Goal: Find specific page/section: Find specific page/section

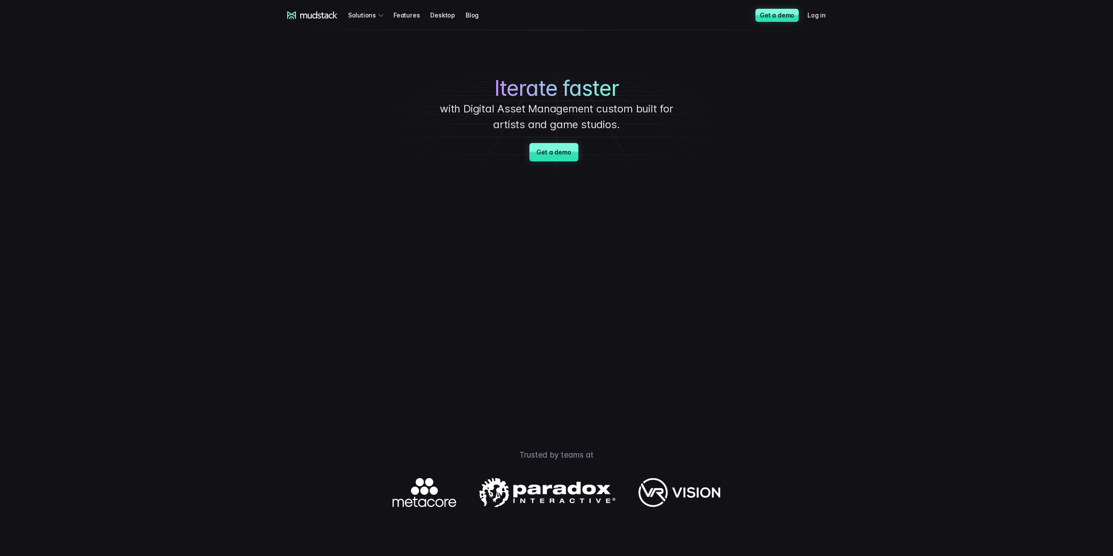
drag, startPoint x: 444, startPoint y: 249, endPoint x: 486, endPoint y: 293, distance: 61.2
click at [477, 291] on video at bounding box center [556, 294] width 459 height 230
click at [435, 11] on link "Desktop" at bounding box center [447, 15] width 35 height 16
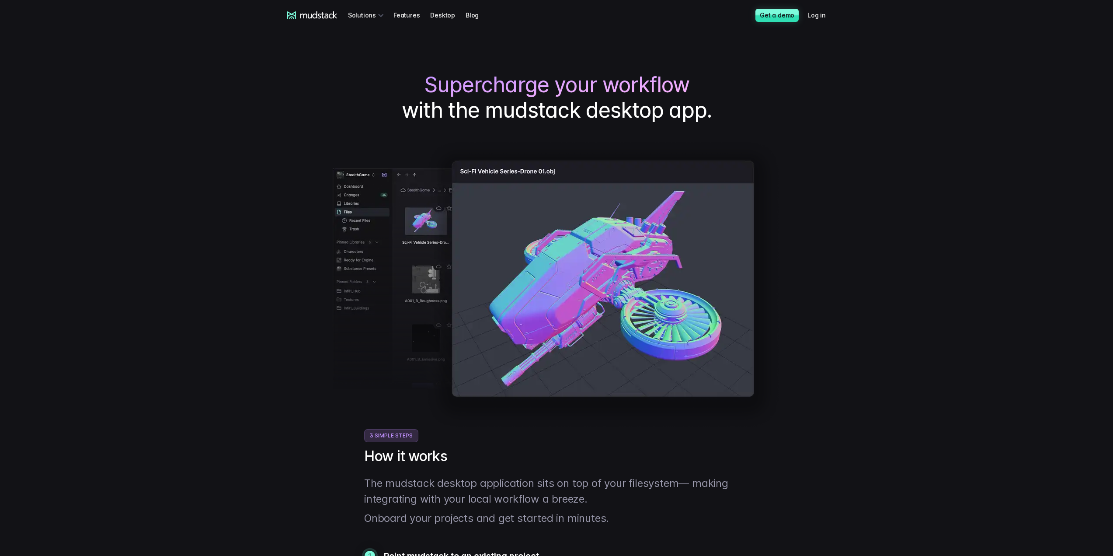
click at [528, 318] on img at bounding box center [557, 284] width 448 height 289
click at [436, 18] on link "Desktop" at bounding box center [447, 15] width 35 height 16
